Goal: Information Seeking & Learning: Learn about a topic

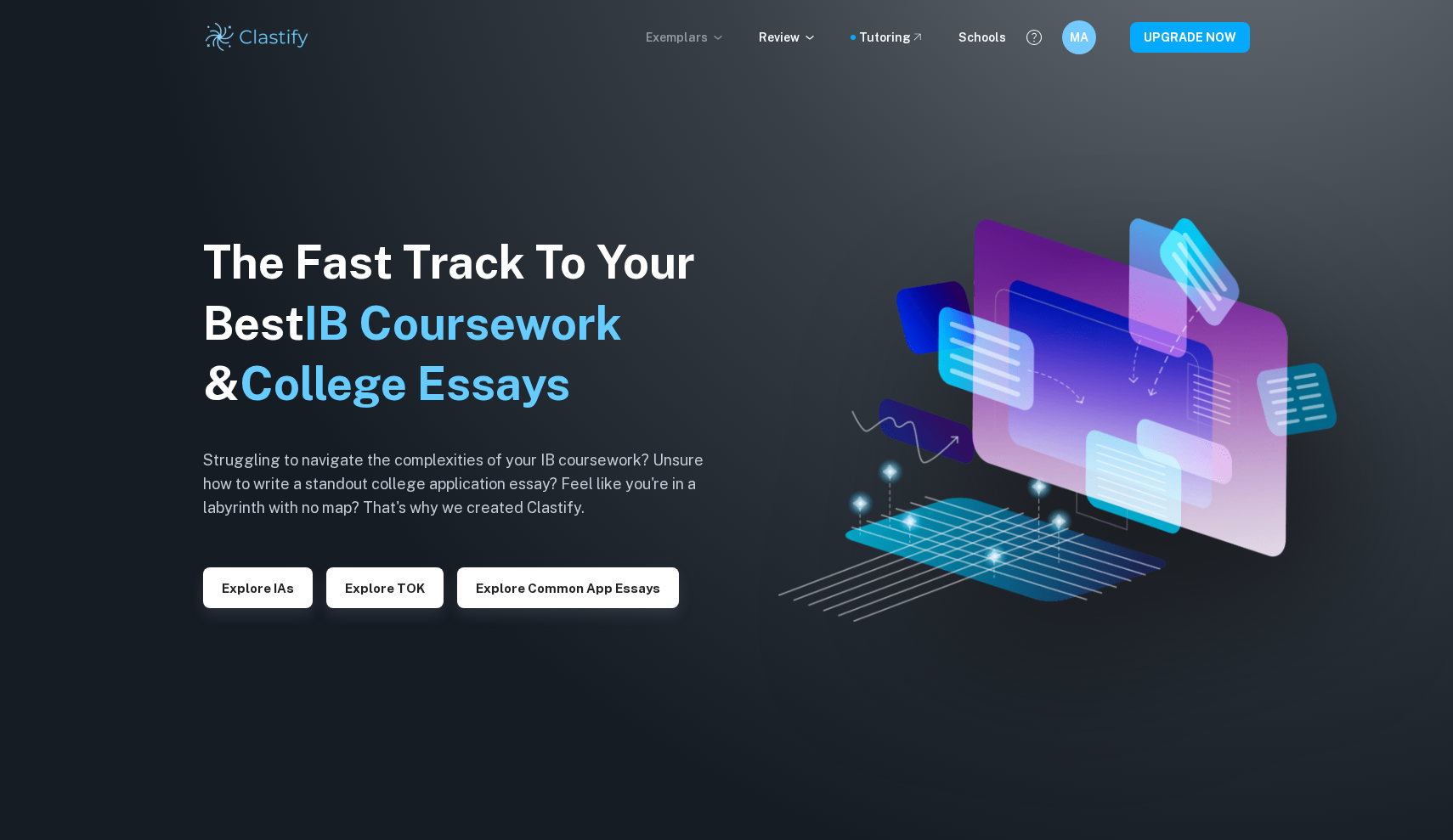
click at [725, 32] on icon at bounding box center [718, 37] width 14 height 14
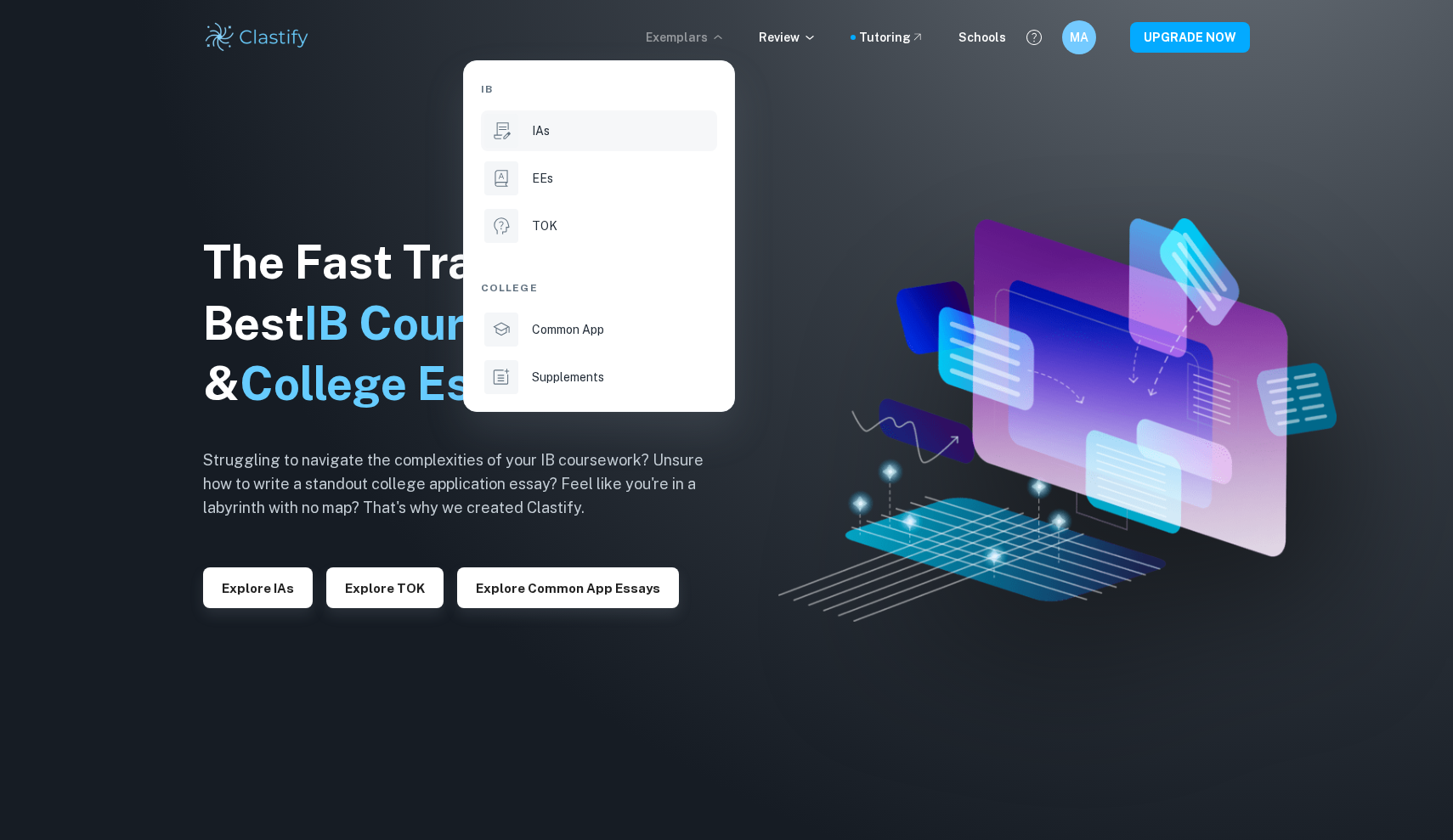
click at [638, 113] on li "IAs" at bounding box center [599, 131] width 236 height 41
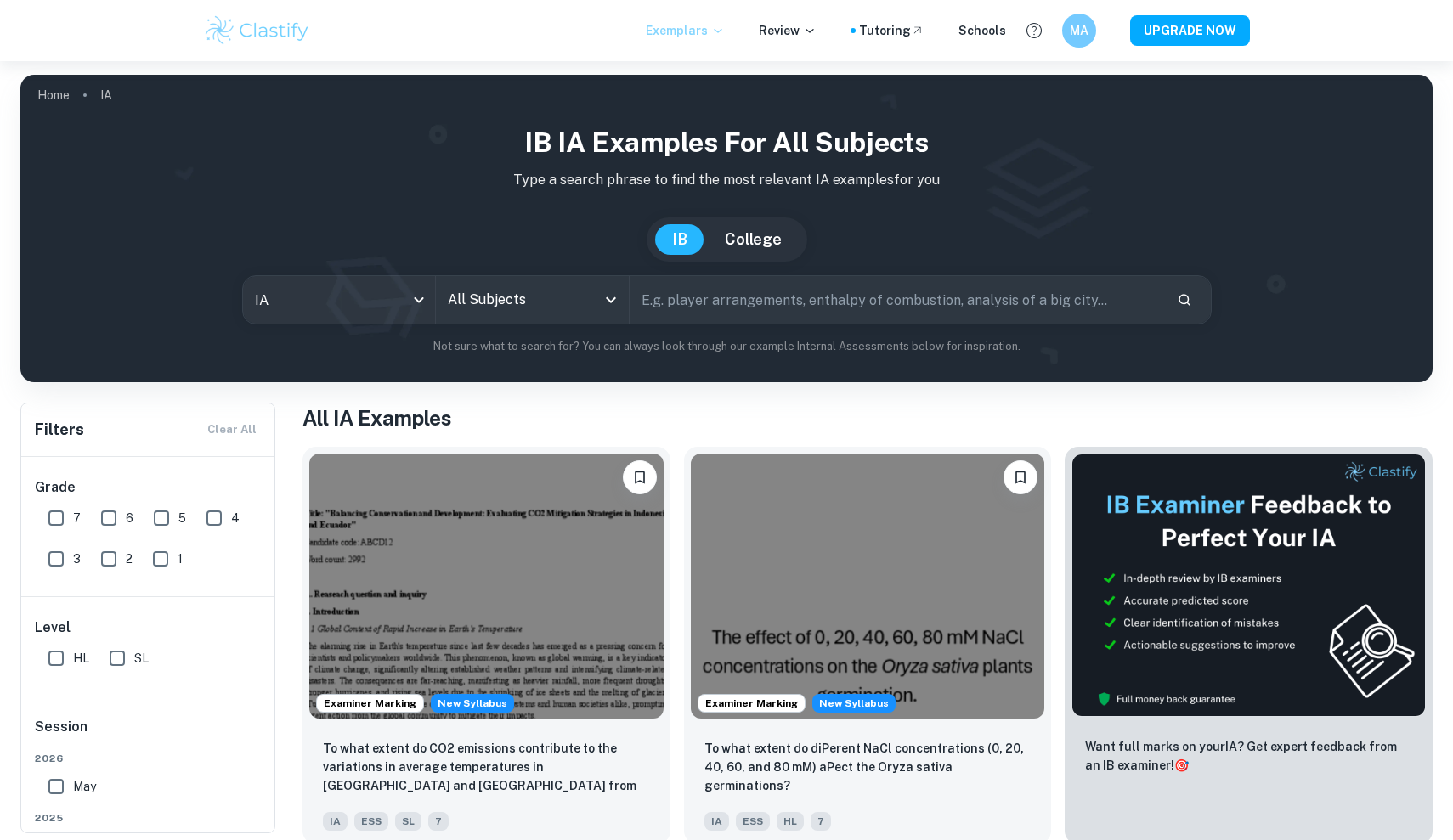
click at [682, 298] on input "text" at bounding box center [896, 300] width 533 height 48
type input "criteria for french oral"
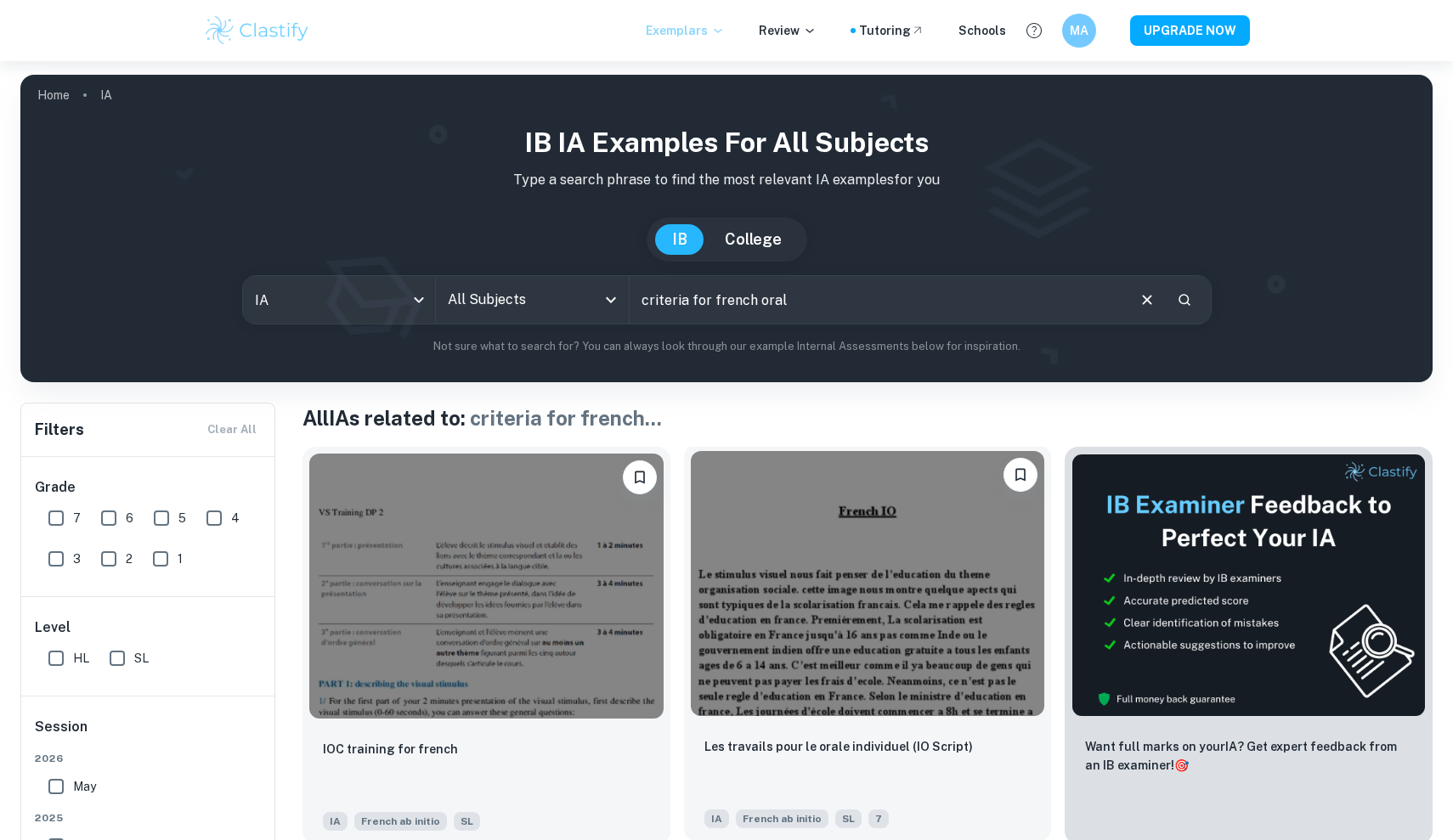
scroll to position [116, 0]
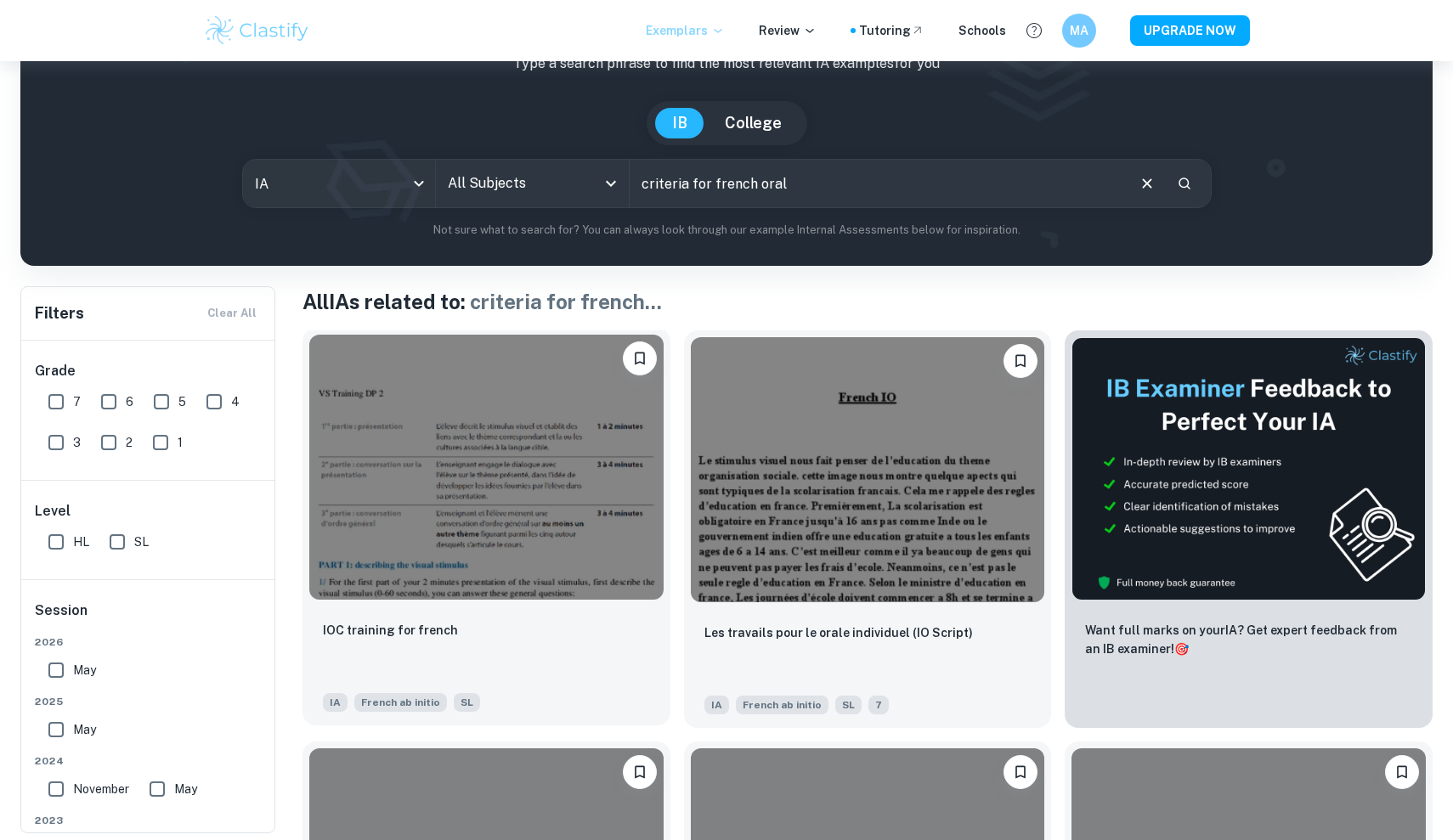
click at [541, 556] on img at bounding box center [487, 468] width 355 height 265
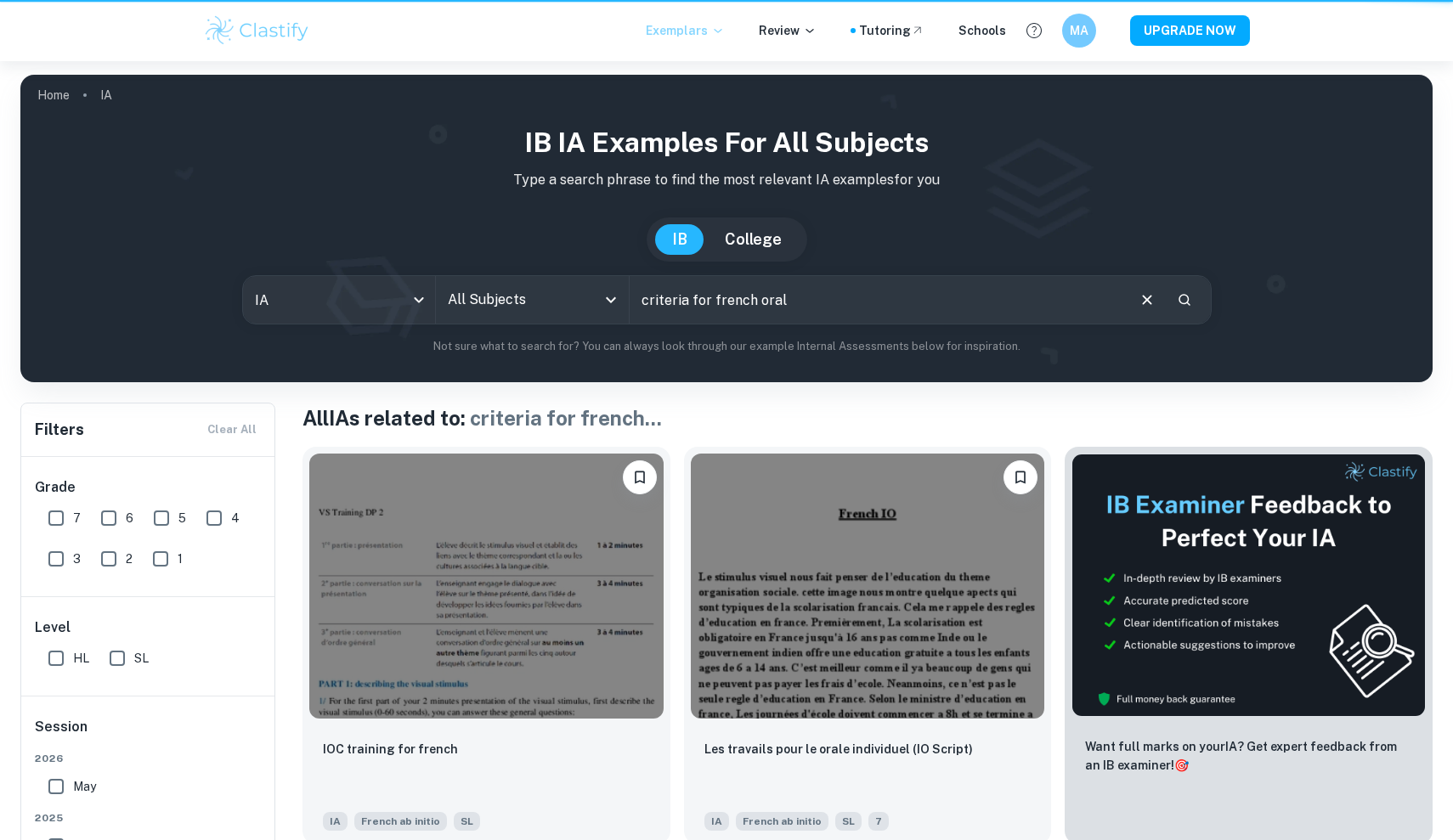
scroll to position [116, 0]
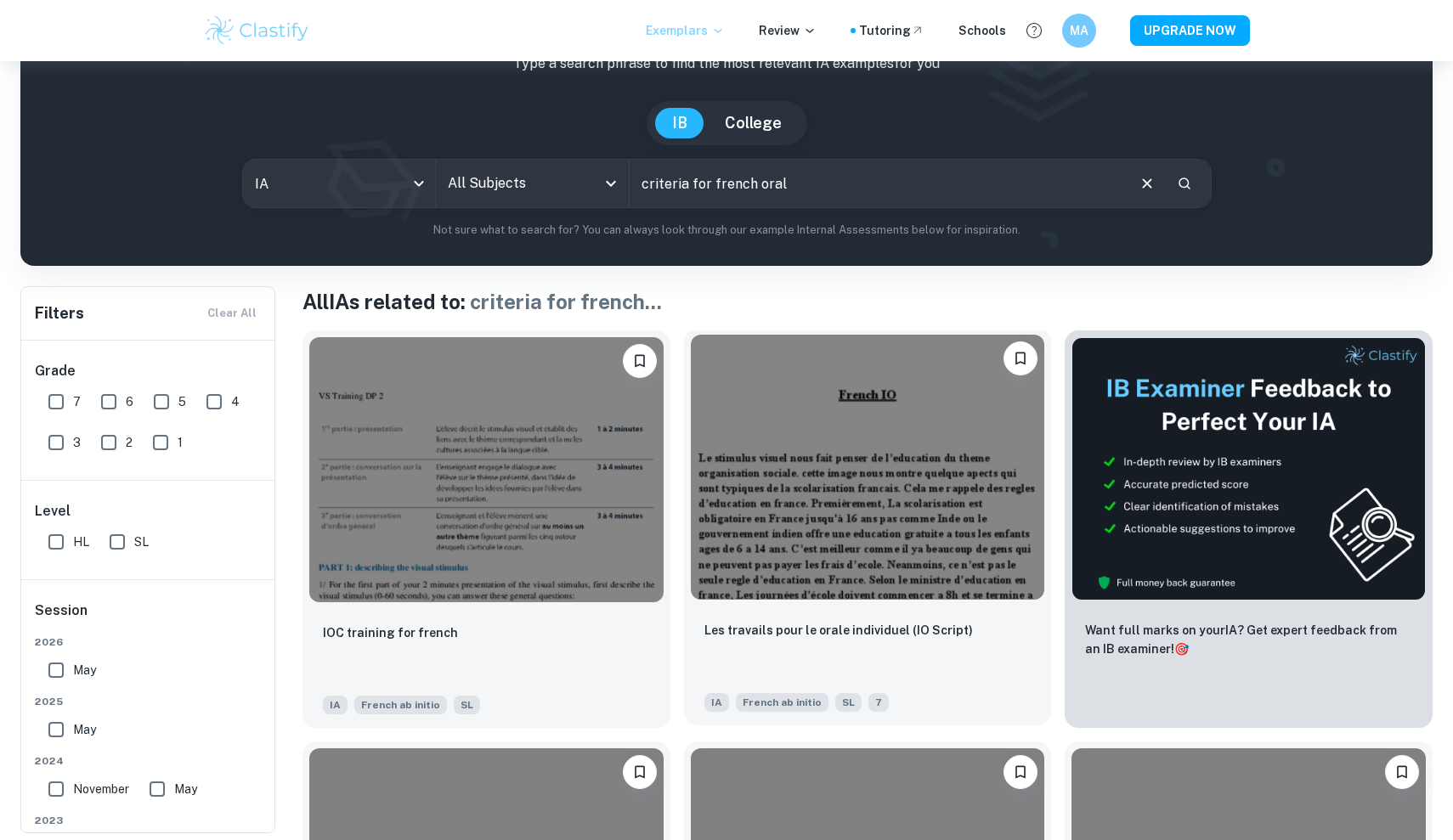
click at [749, 531] on img at bounding box center [868, 468] width 355 height 265
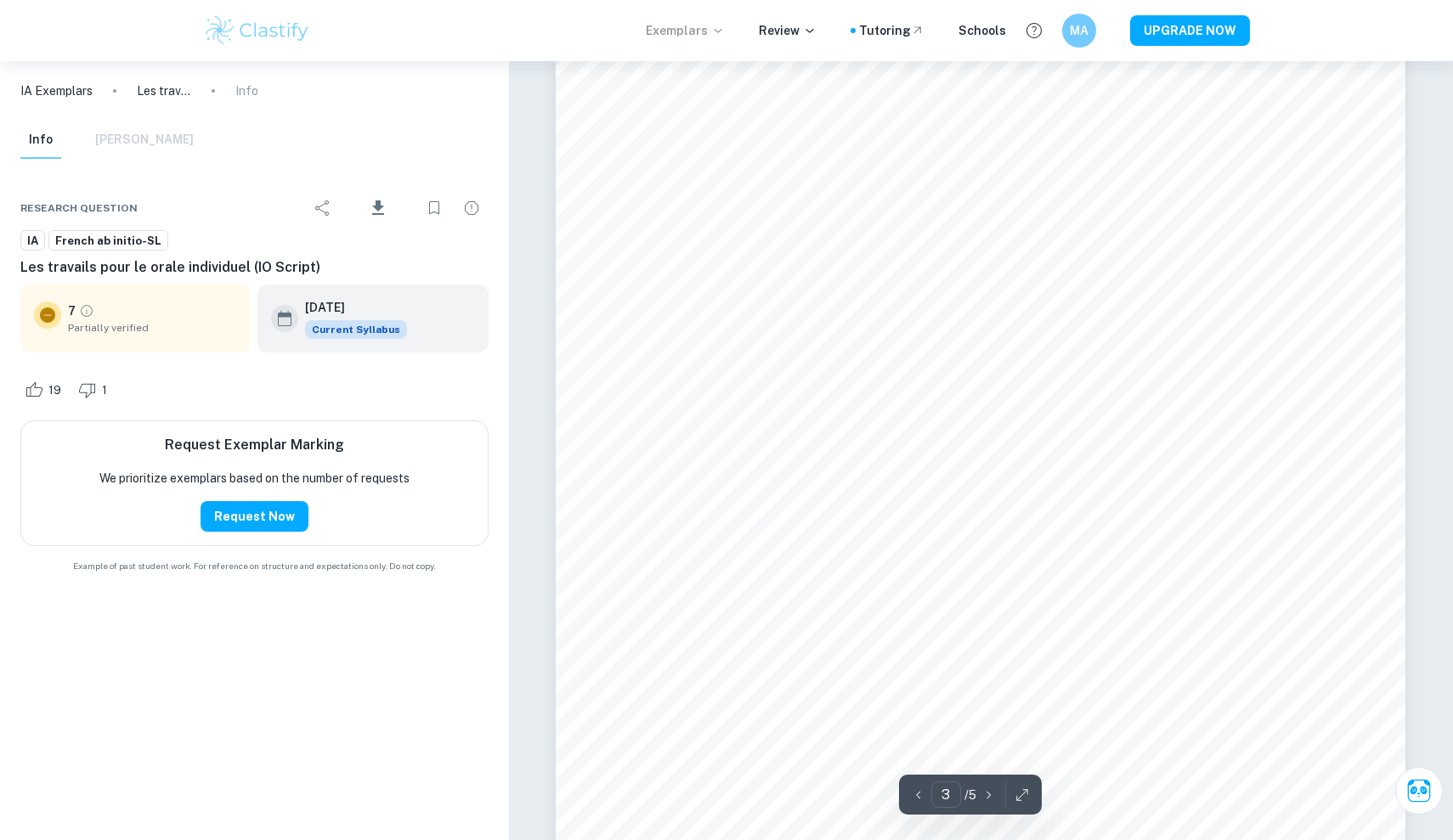
scroll to position [2640, 0]
type input "4"
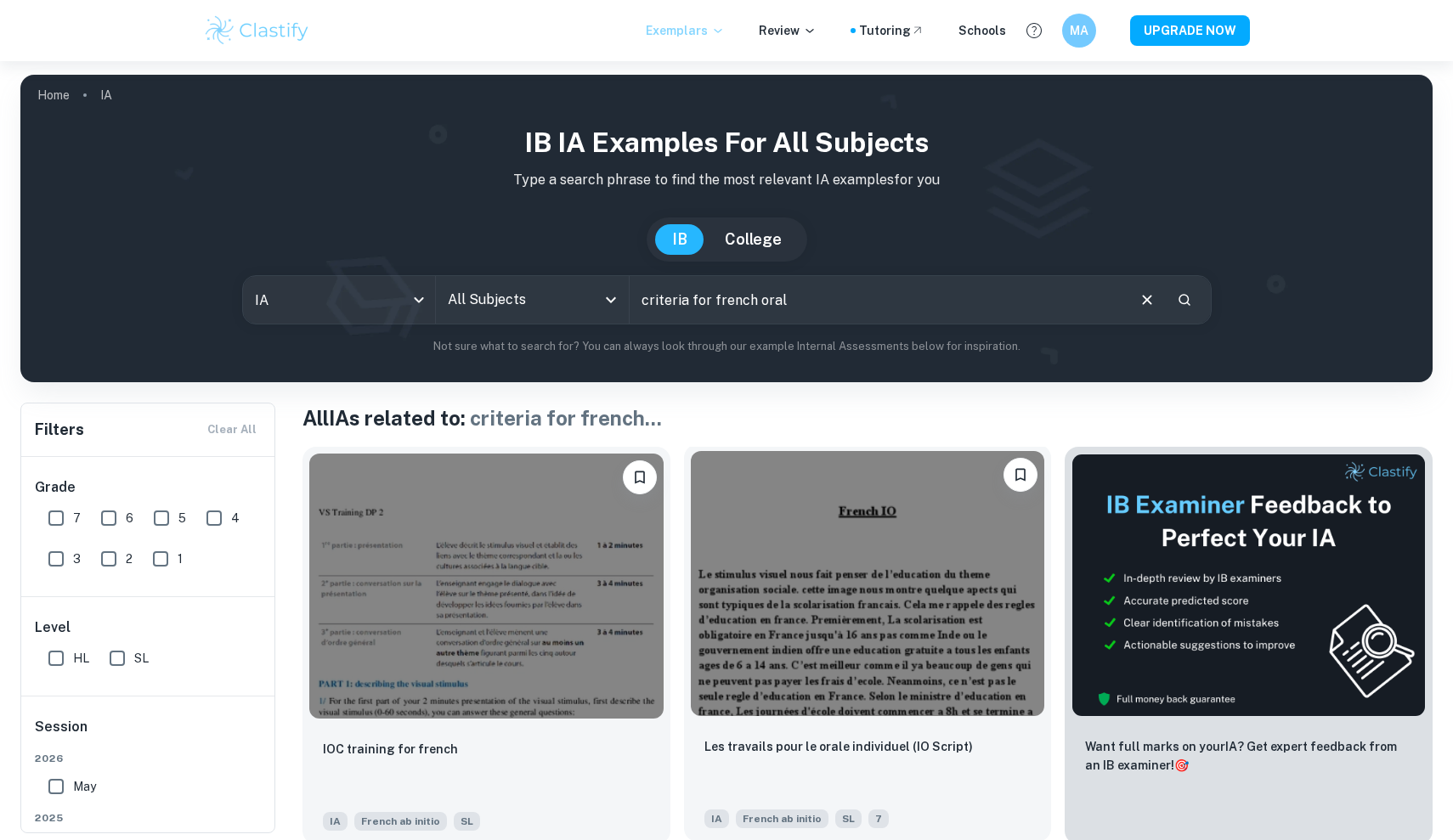
scroll to position [26, 0]
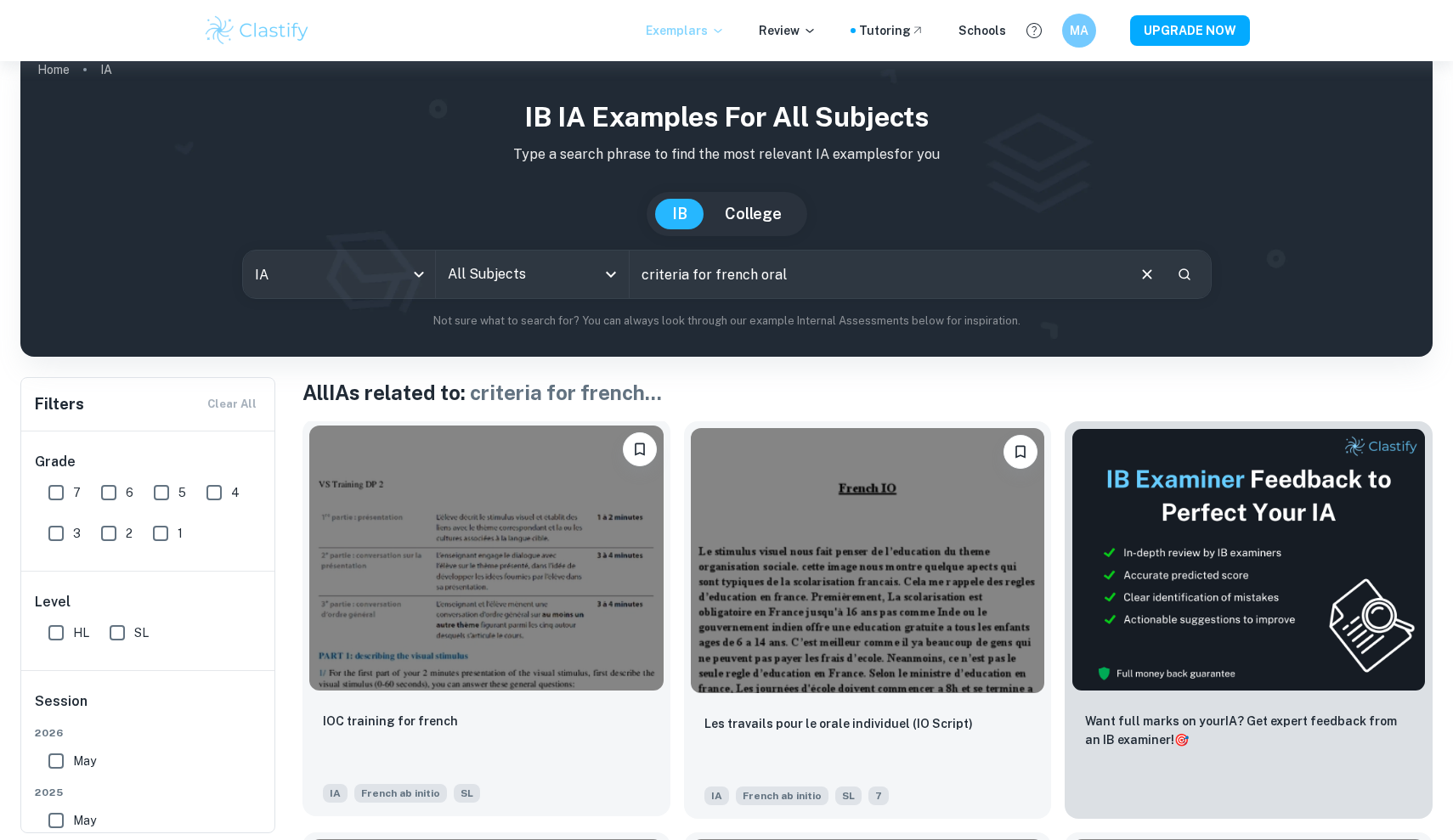
click at [560, 548] on img at bounding box center [487, 558] width 355 height 265
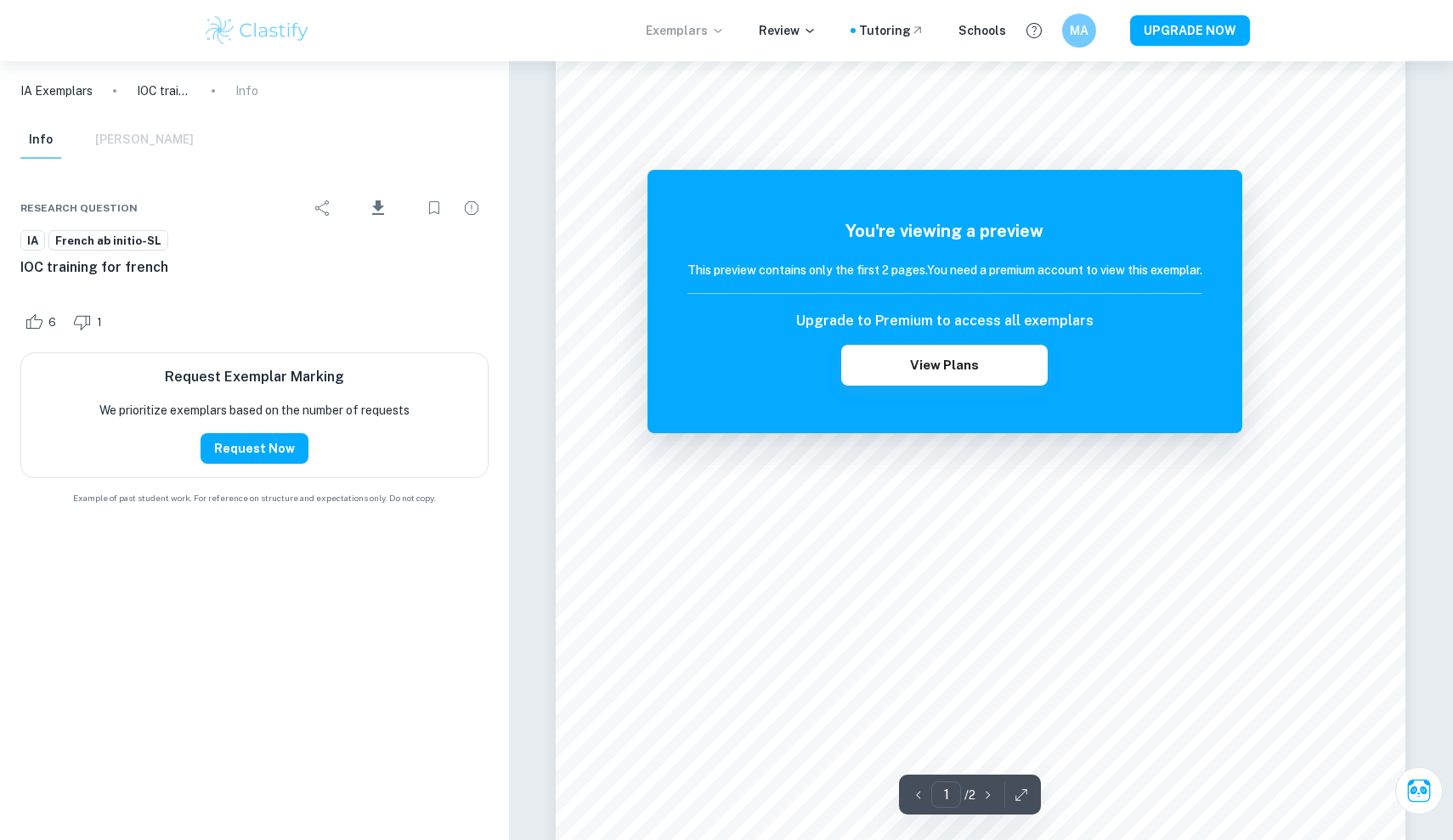
scroll to position [55, 0]
